Goal: Navigation & Orientation: Find specific page/section

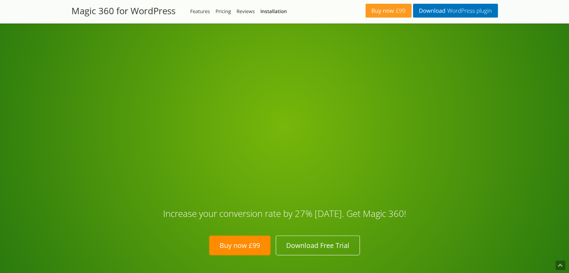
scroll to position [1647, 0]
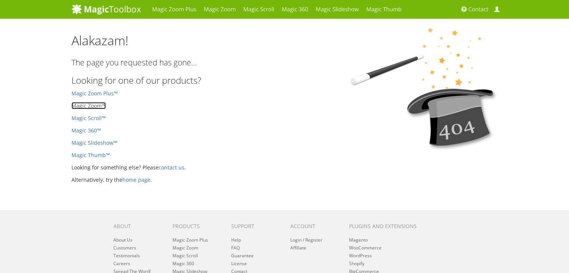
click at [85, 104] on link "Magic Zoom™" at bounding box center [89, 105] width 34 height 7
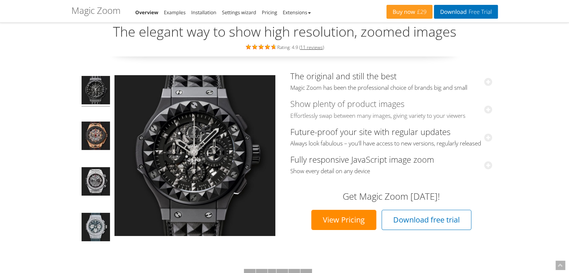
scroll to position [75, 0]
